Goal: Transaction & Acquisition: Download file/media

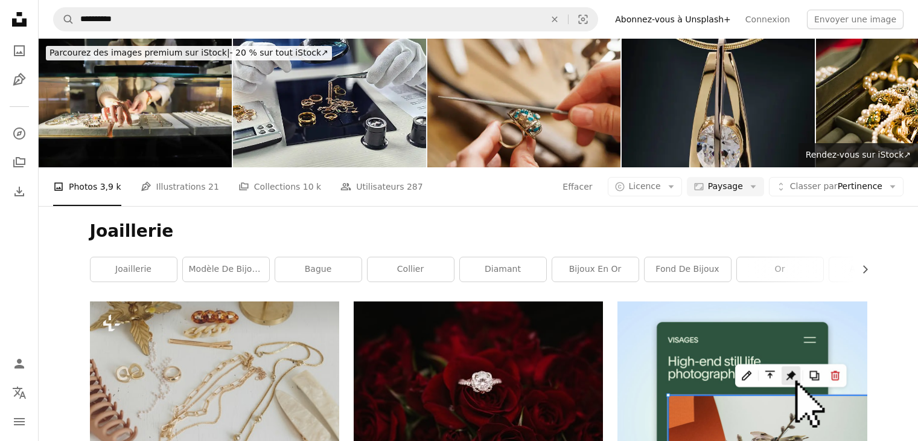
scroll to position [190, 0]
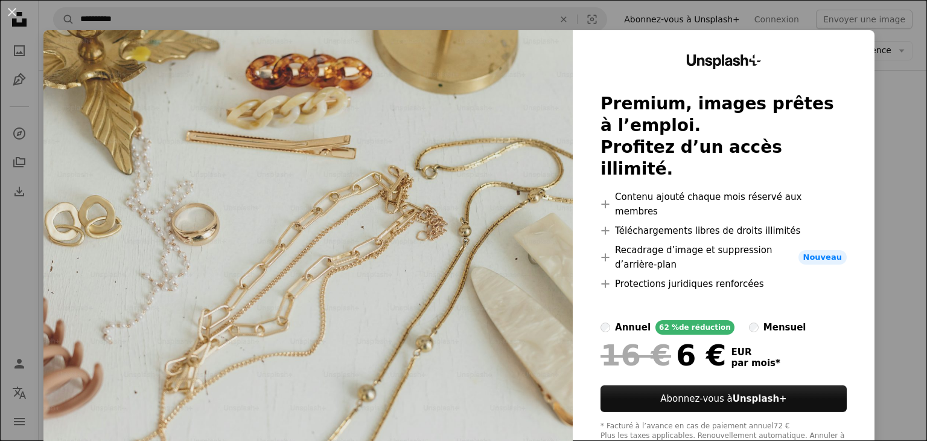
click at [882, 66] on div "An X shape Unsplash+ Premium, images prêtes à l’emploi. Profitez d’un accès ill…" at bounding box center [463, 220] width 927 height 441
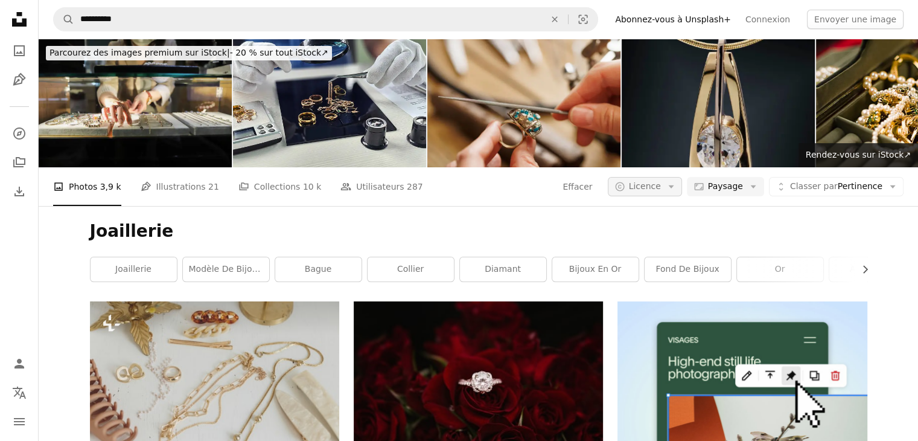
click at [656, 187] on span "Licence" at bounding box center [645, 186] width 32 height 10
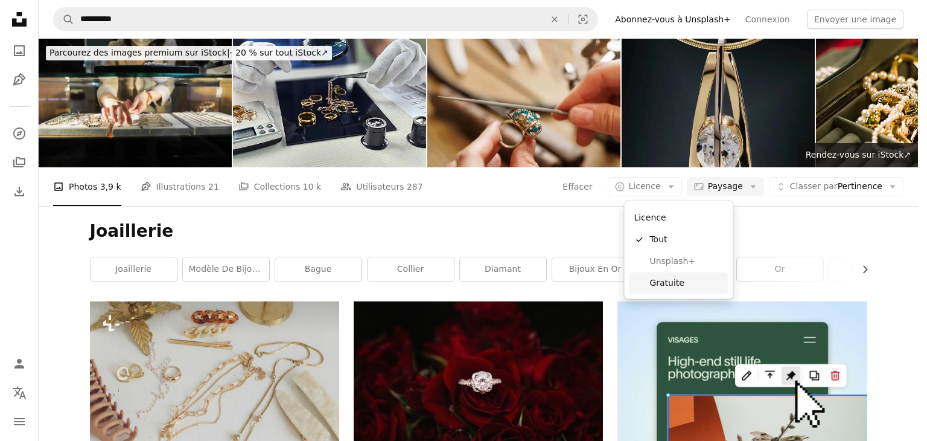
click at [690, 278] on span "Gratuite" at bounding box center [686, 283] width 74 height 12
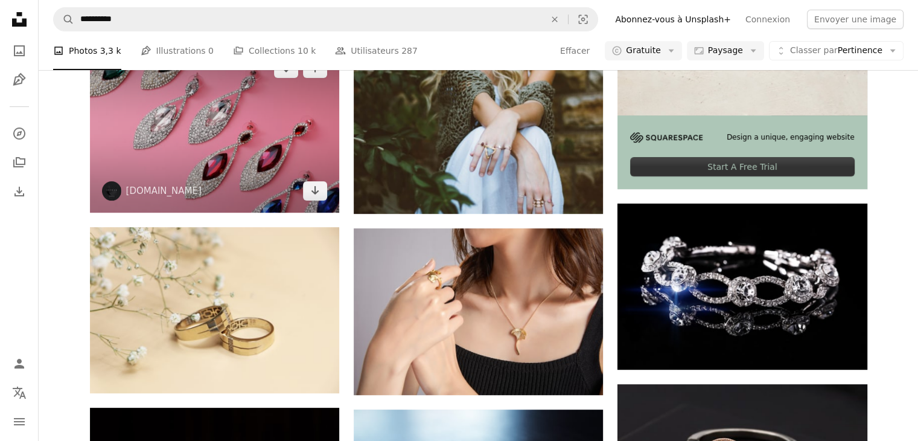
scroll to position [435, 0]
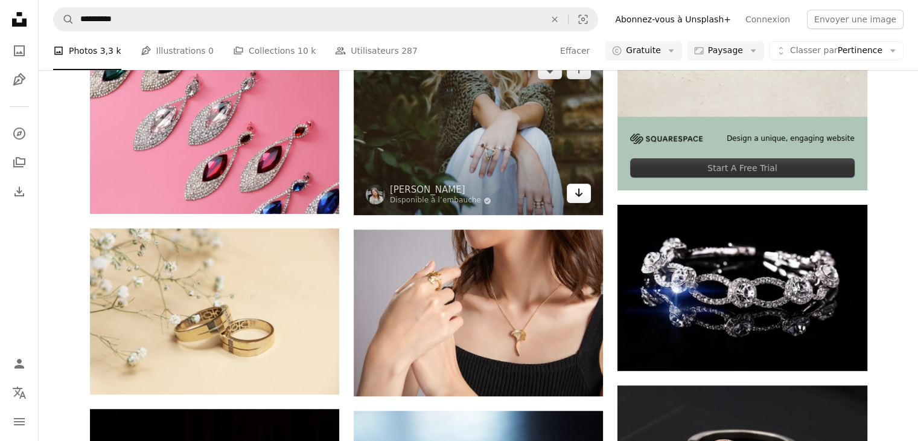
click at [585, 190] on link "Arrow pointing down" at bounding box center [579, 192] width 24 height 19
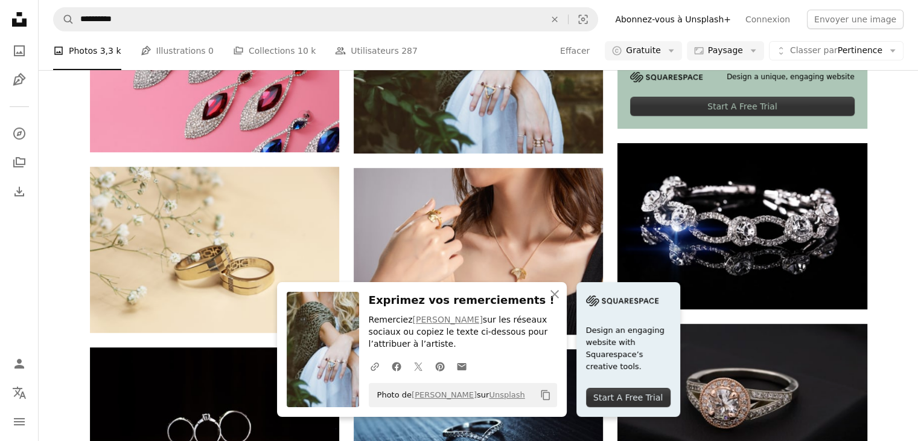
scroll to position [497, 0]
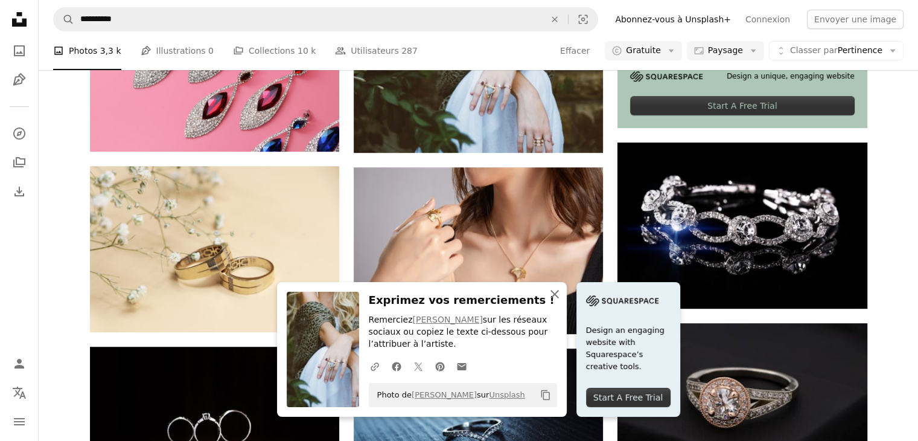
click at [558, 294] on icon "An X shape" at bounding box center [554, 294] width 14 height 14
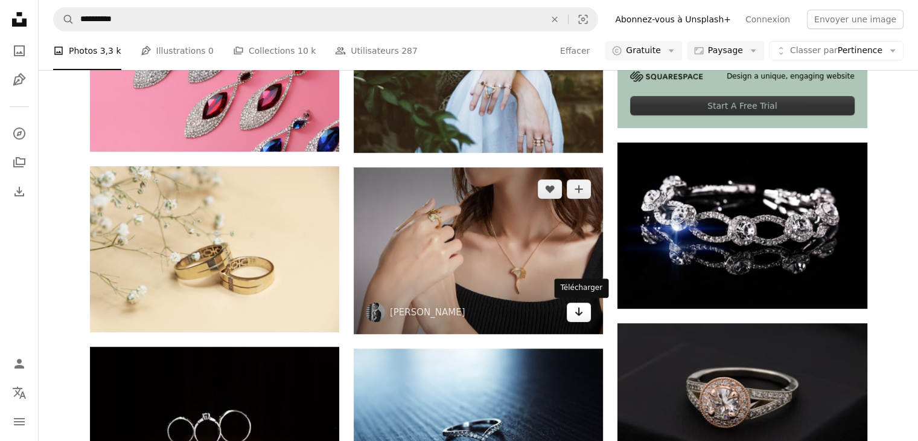
click at [581, 318] on icon "Arrow pointing down" at bounding box center [579, 311] width 10 height 14
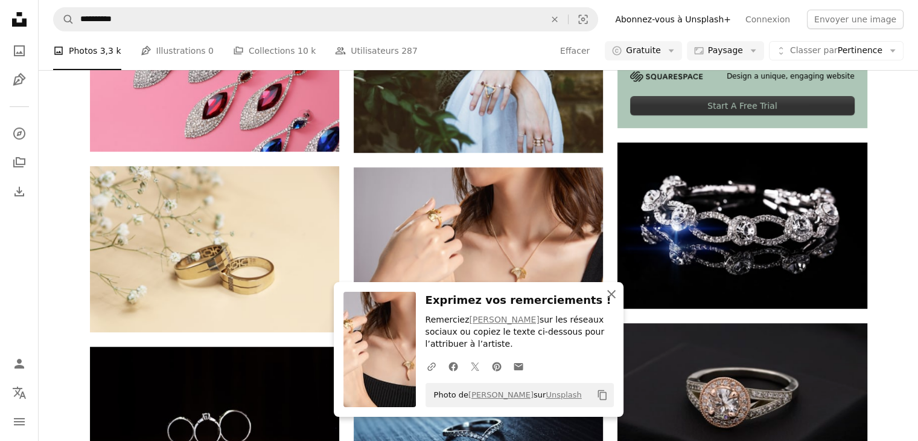
click at [611, 293] on icon "button" at bounding box center [611, 294] width 8 height 8
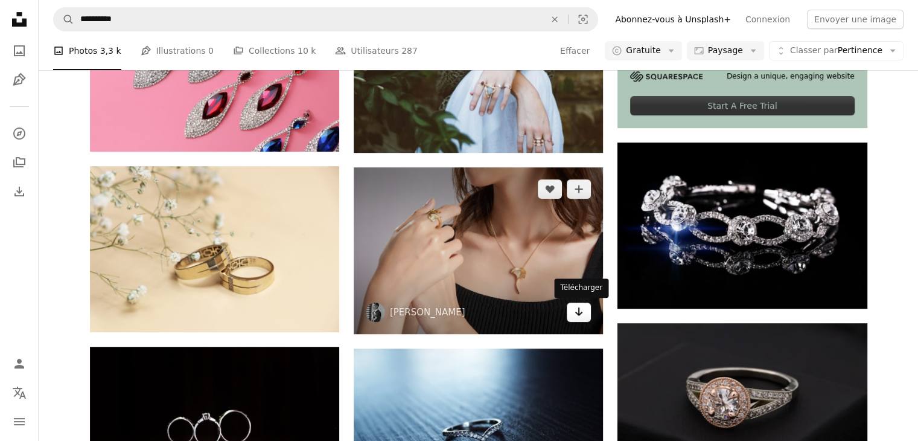
click at [579, 315] on icon "Arrow pointing down" at bounding box center [579, 311] width 10 height 14
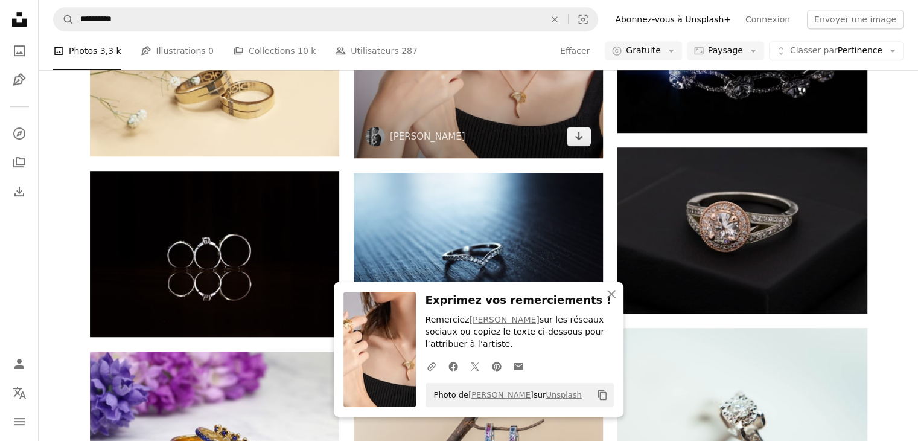
scroll to position [673, 0]
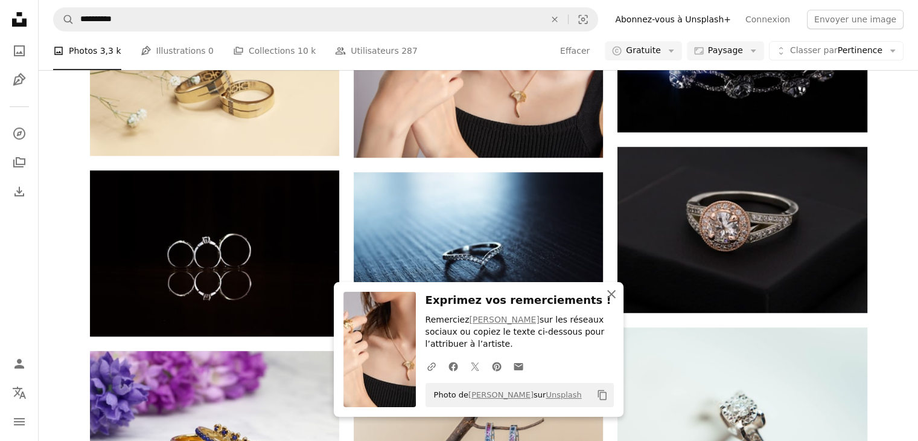
click at [604, 289] on icon "An X shape" at bounding box center [611, 294] width 14 height 14
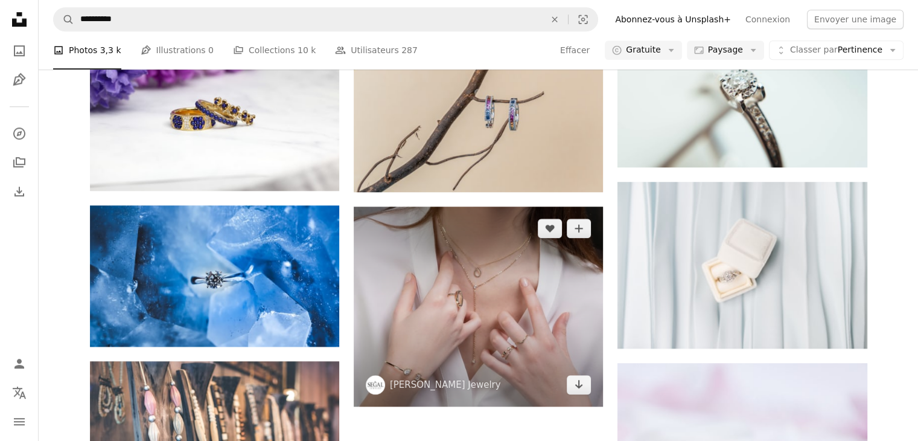
scroll to position [1007, 0]
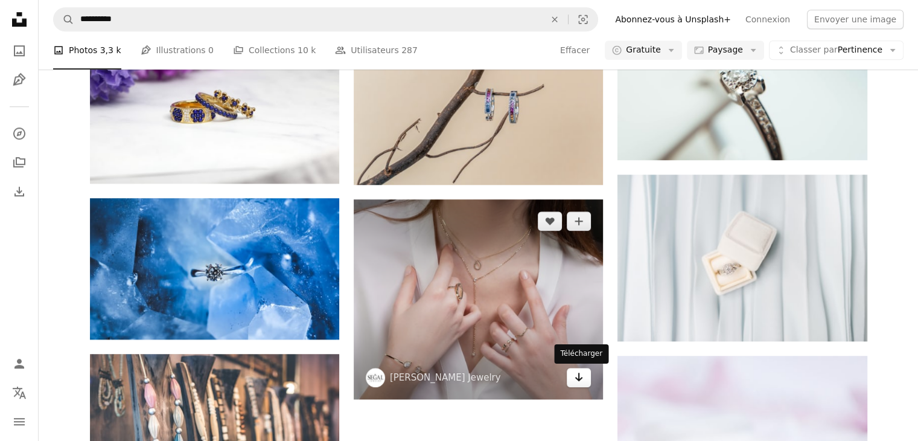
click at [578, 377] on icon "Arrow pointing down" at bounding box center [579, 376] width 10 height 14
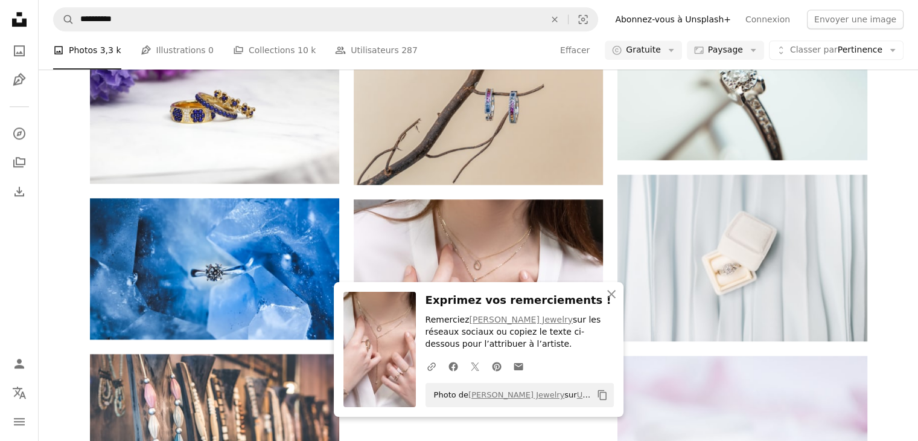
click at [395, 322] on img at bounding box center [379, 349] width 72 height 115
click at [619, 289] on button "An X shape Fermer" at bounding box center [611, 294] width 24 height 24
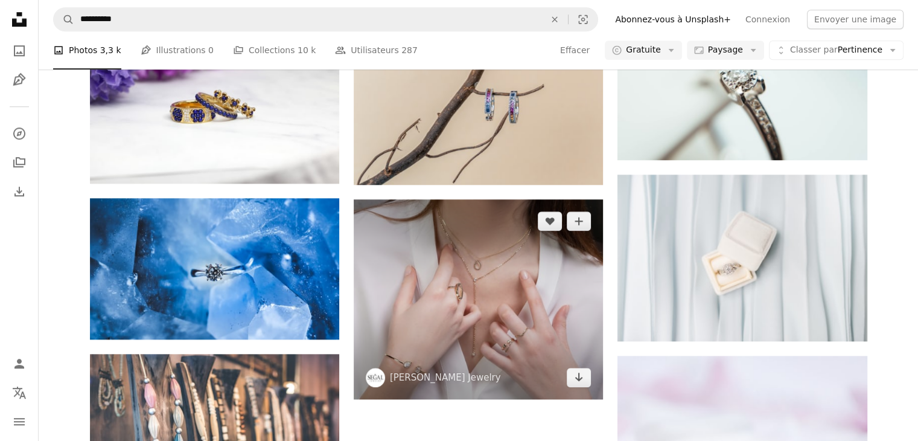
click at [468, 322] on img at bounding box center [478, 299] width 249 height 200
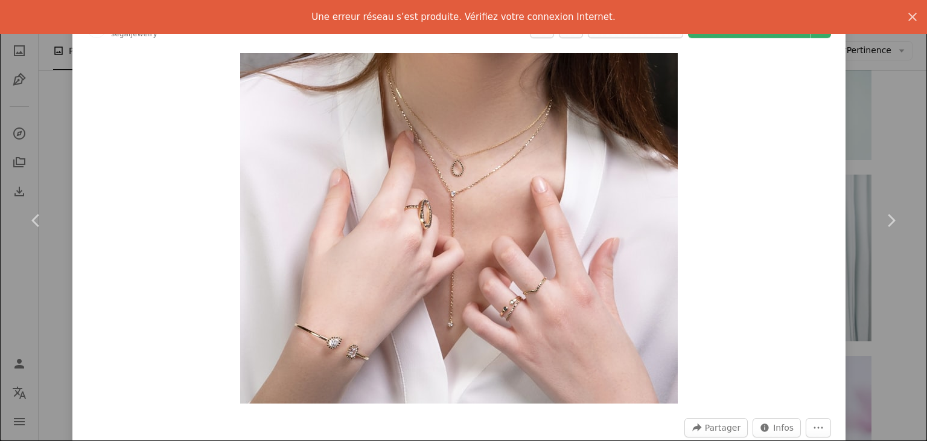
click at [862, 148] on div "An X shape Chevron left Chevron right Une erreur réseau s’est produite. Vérifie…" at bounding box center [463, 220] width 927 height 441
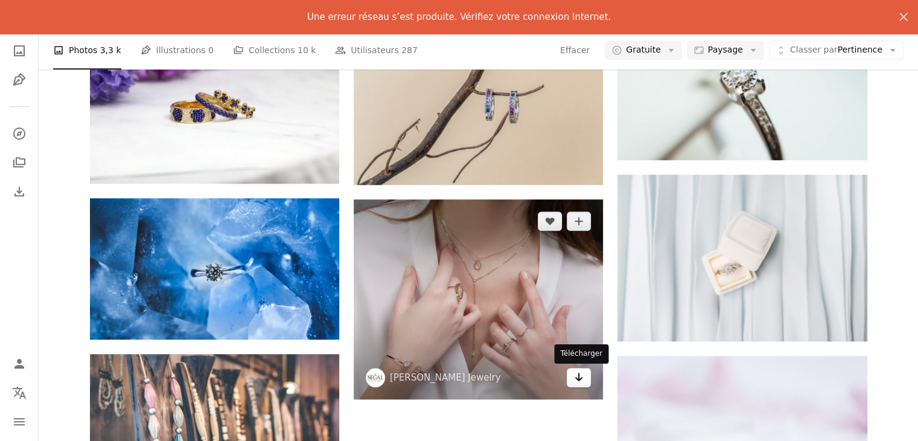
click at [582, 381] on icon "Arrow pointing down" at bounding box center [579, 376] width 10 height 14
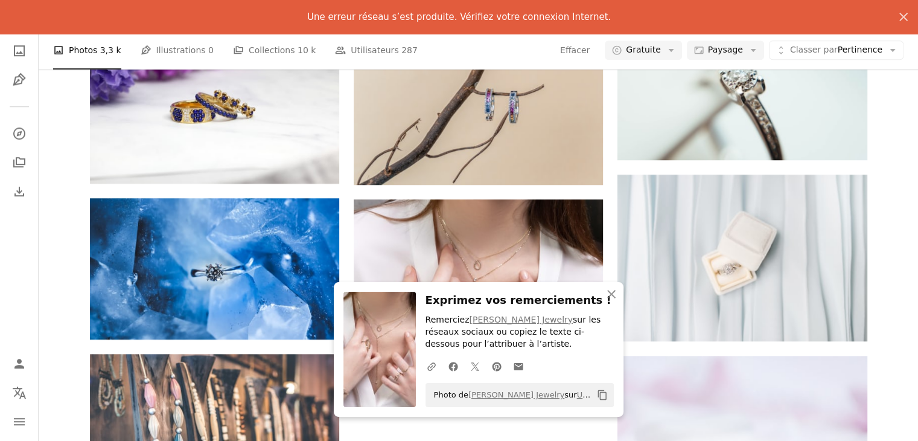
click at [869, 163] on div "A heart A plus sign [PERSON_NAME] Disponible à l’embauche A checkmark inside of…" at bounding box center [478, 88] width 806 height 1589
click at [606, 298] on icon "An X shape" at bounding box center [611, 294] width 14 height 14
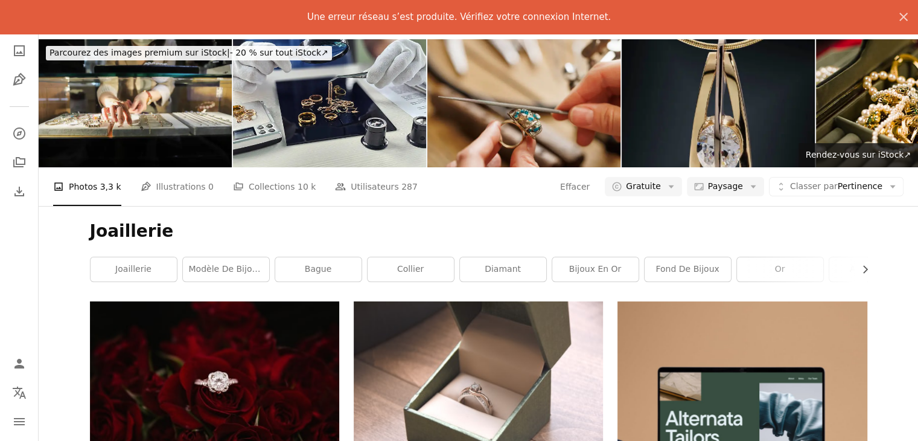
scroll to position [1, 0]
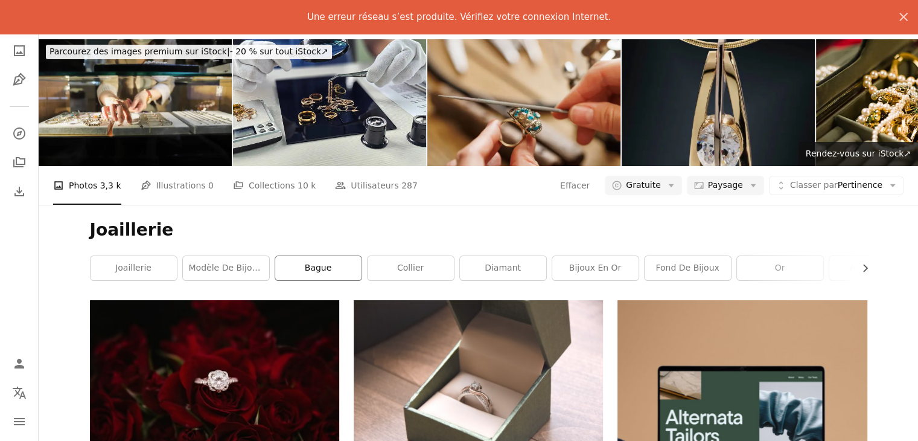
click at [313, 266] on link "bague" at bounding box center [318, 268] width 86 height 24
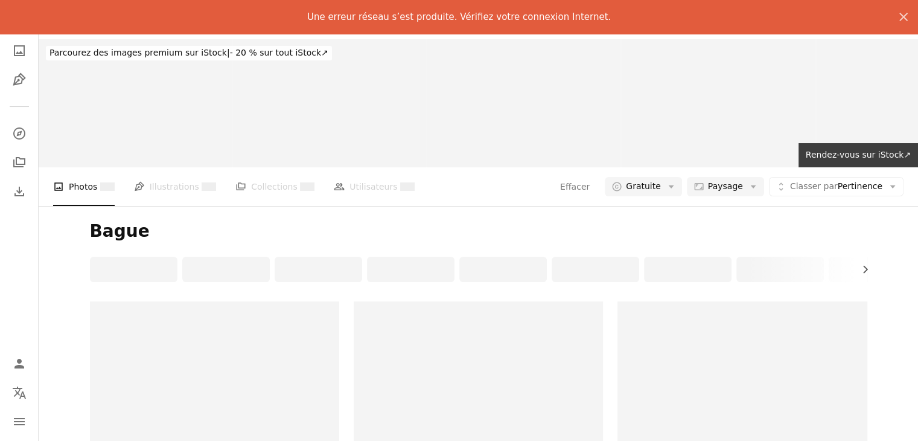
scroll to position [164, 0]
